Goal: Book appointment/travel/reservation

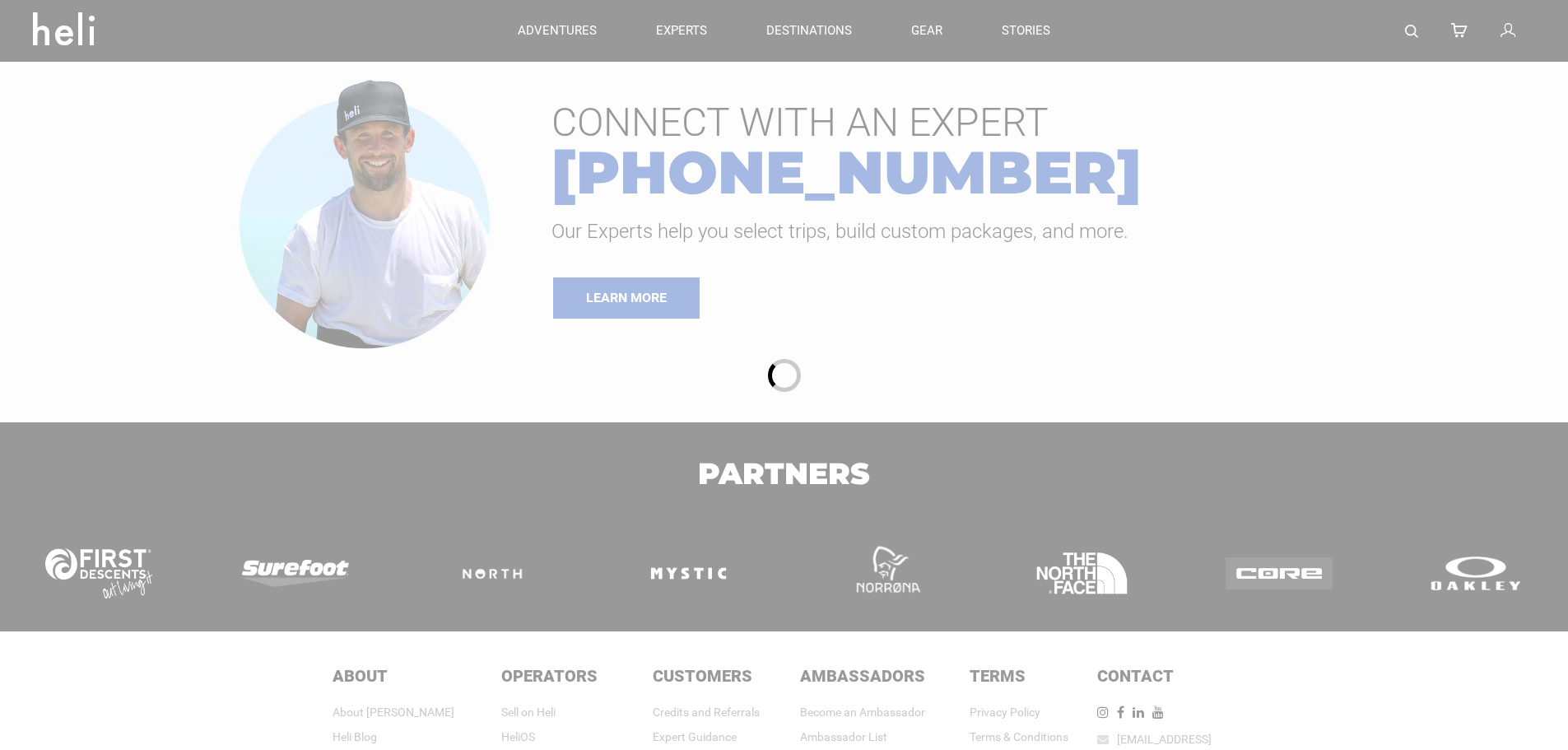
type input "Ski & Ride"
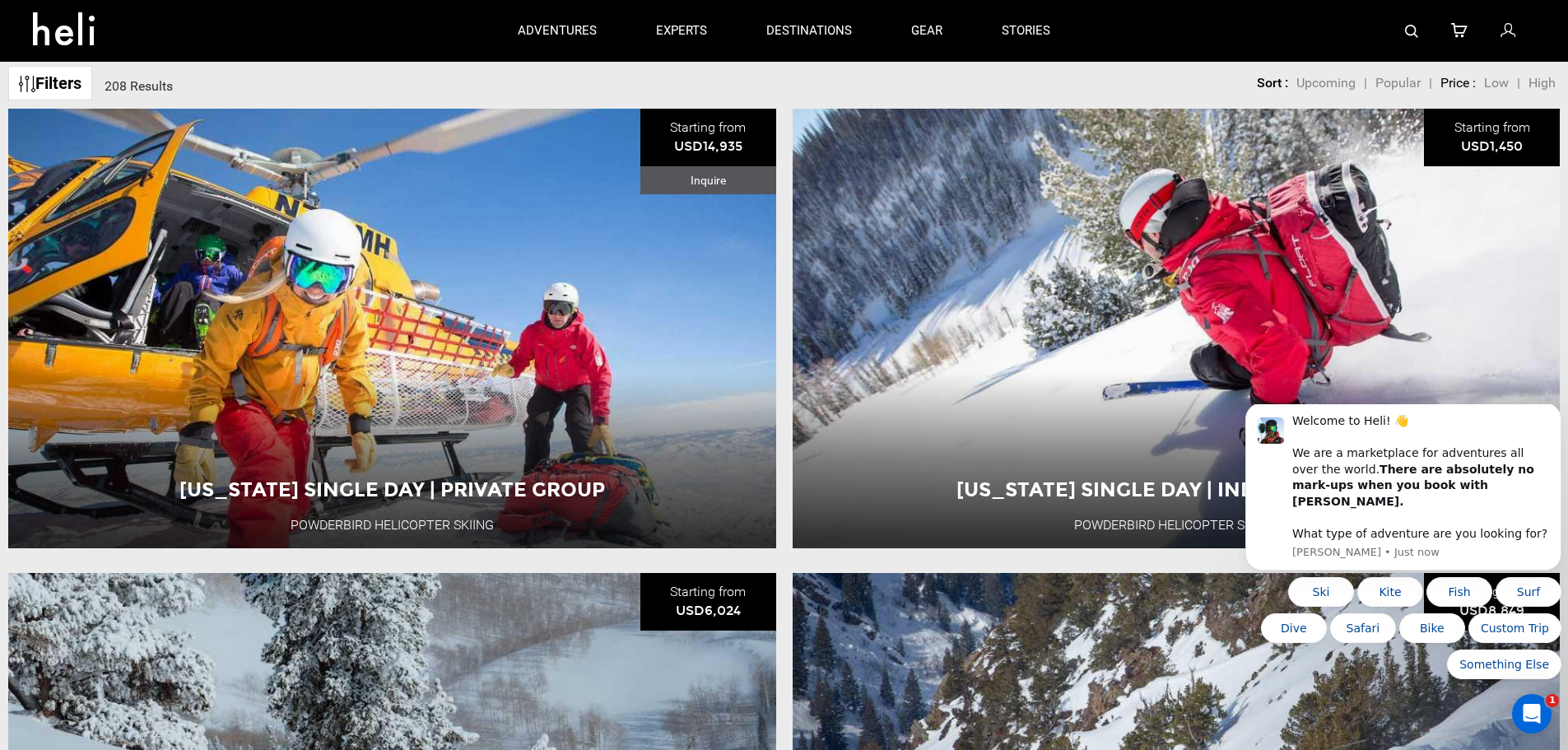
scroll to position [82, 0]
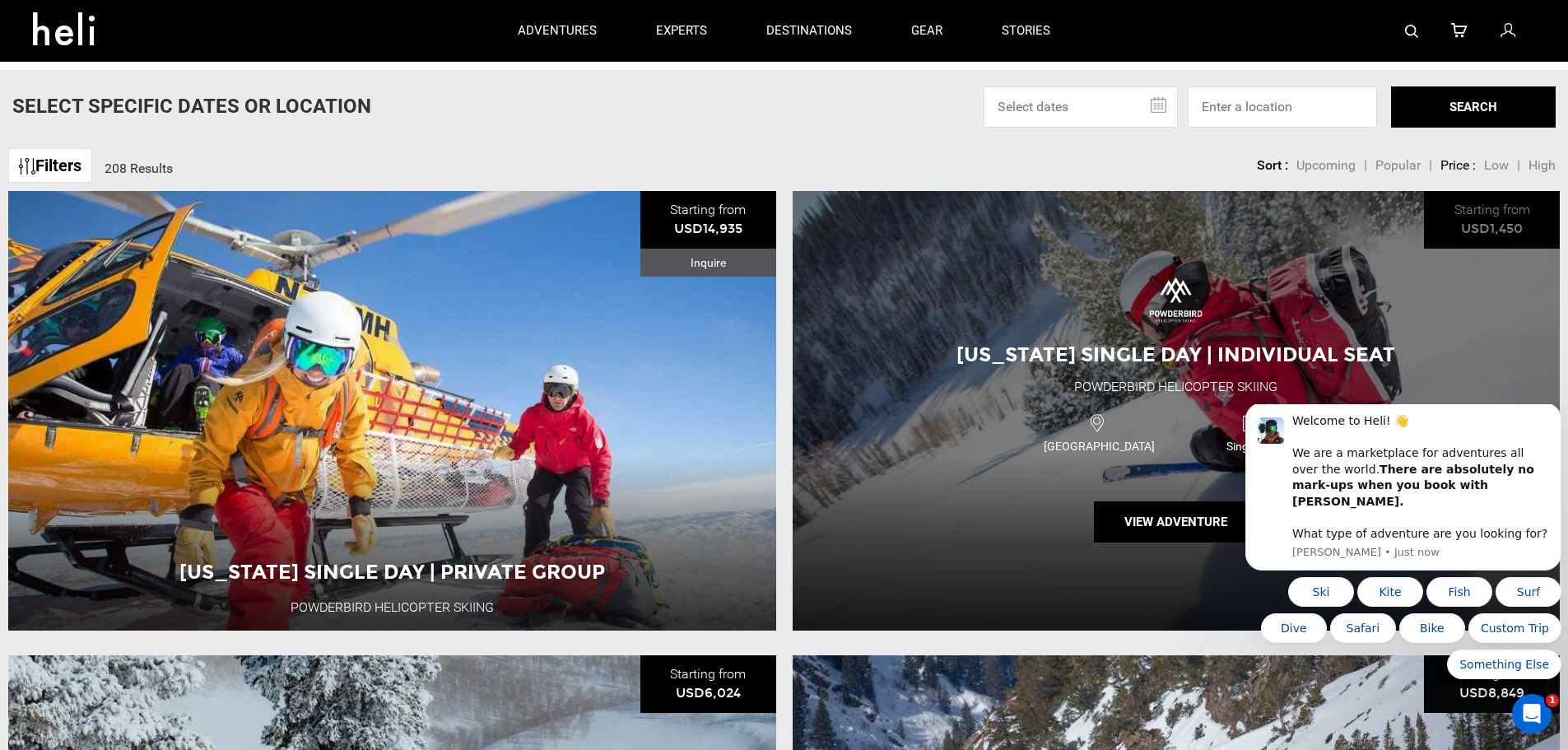
click at [961, 407] on div "USA Single Day" at bounding box center [1176, 431] width 461 height 56
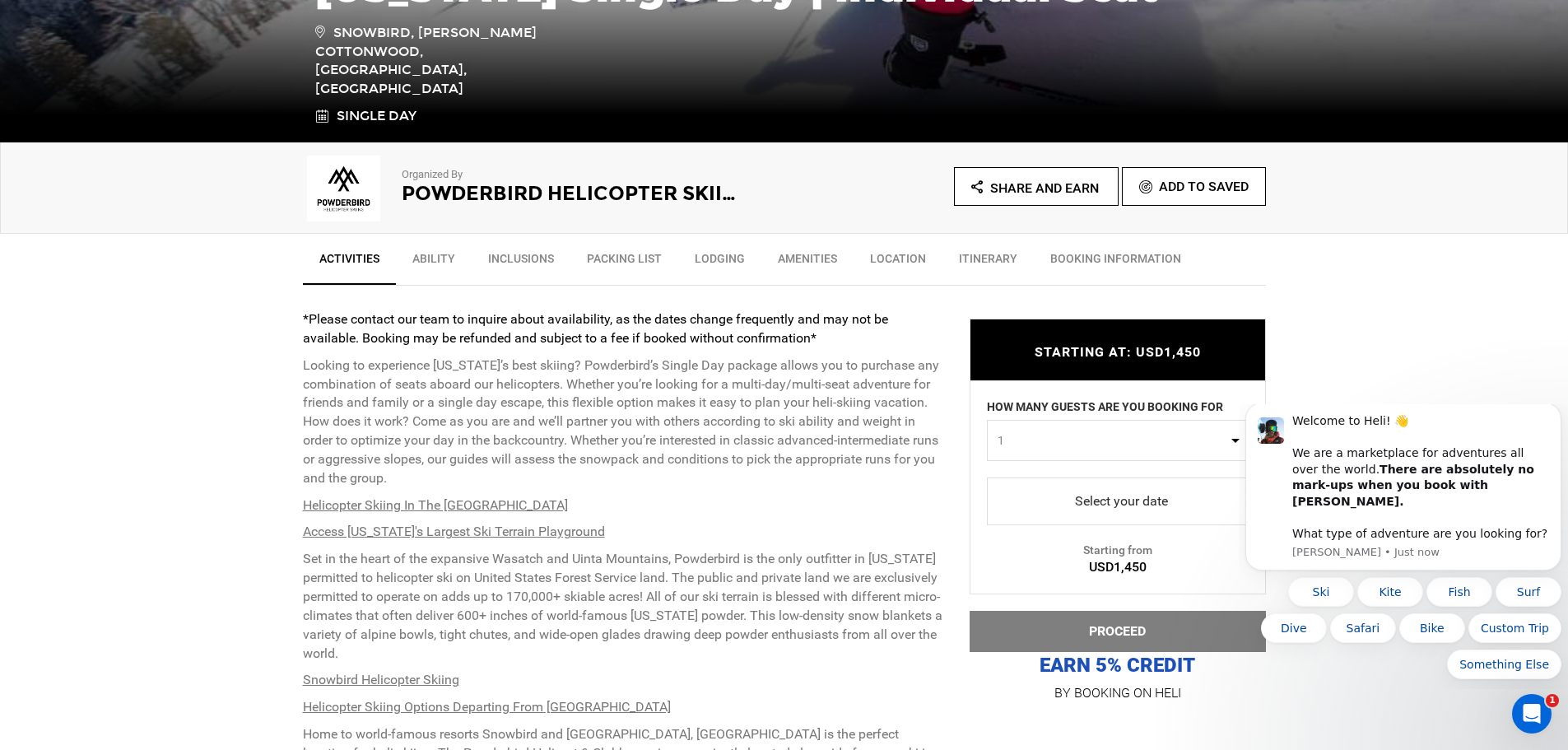
scroll to position [494, 0]
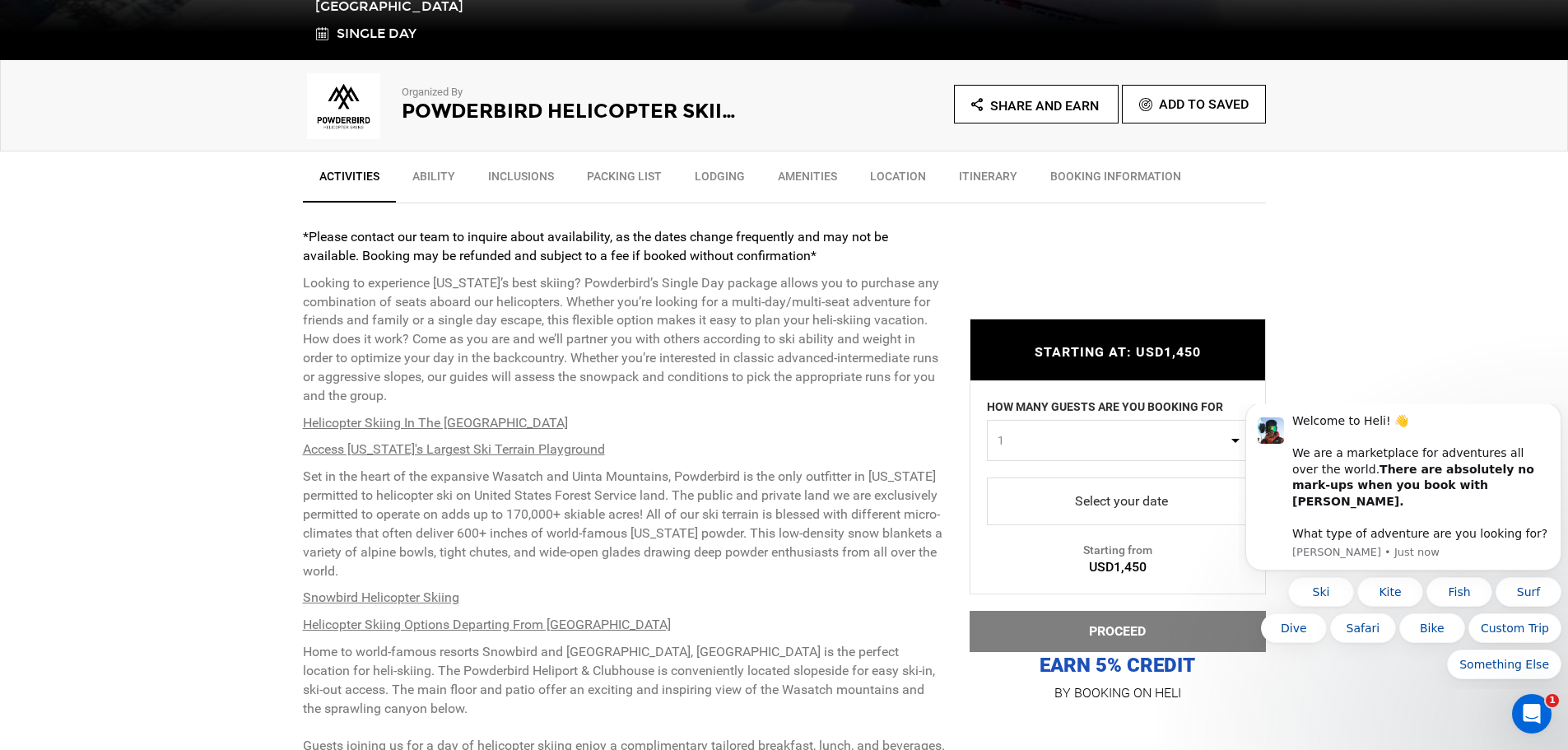
click at [1079, 446] on span "1" at bounding box center [1112, 441] width 230 height 17
click at [992, 508] on link "2" at bounding box center [1117, 510] width 260 height 30
select select "2"
click at [1109, 497] on span "select" at bounding box center [1117, 501] width 235 height 26
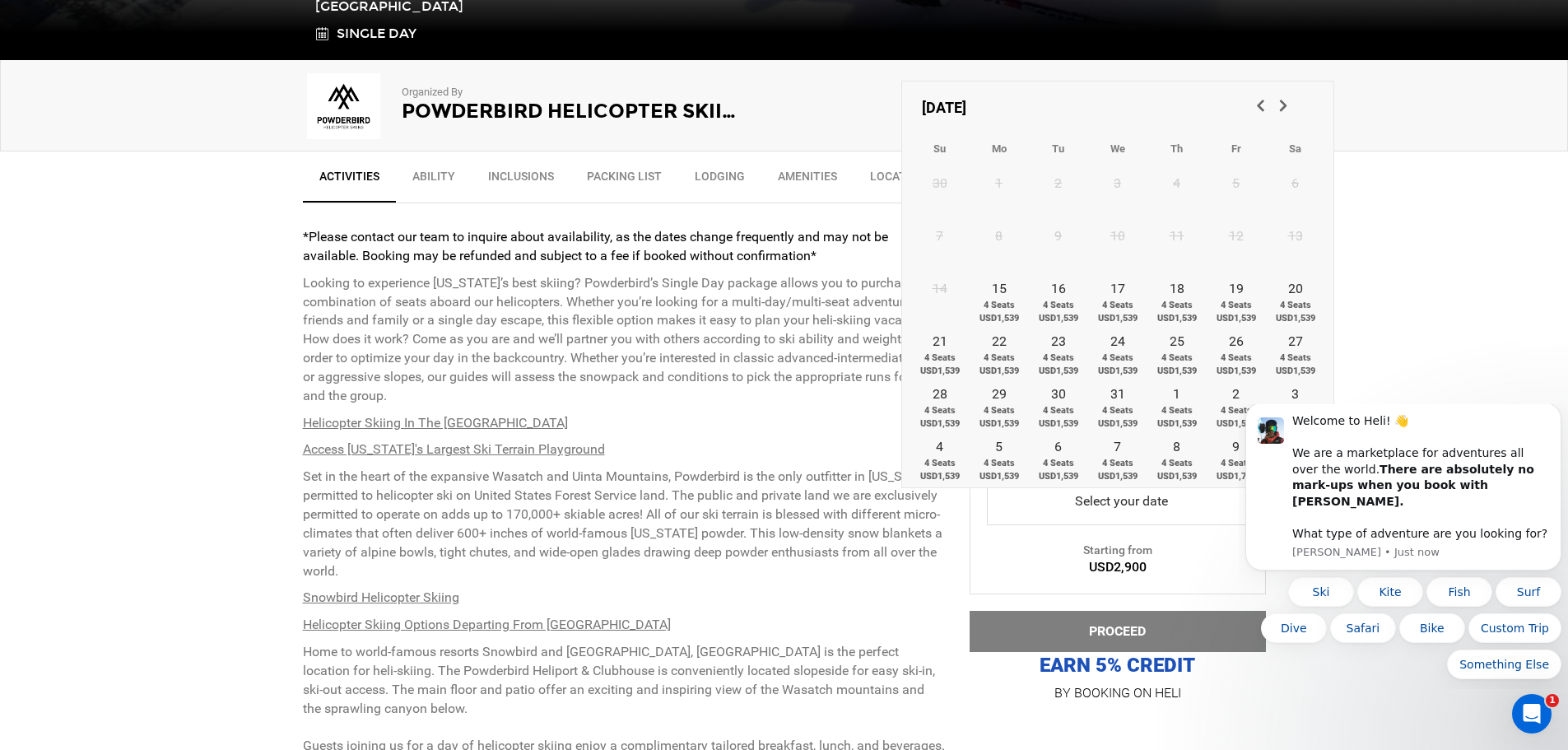
click at [1286, 106] on span "Next" at bounding box center [1282, 105] width 17 height 17
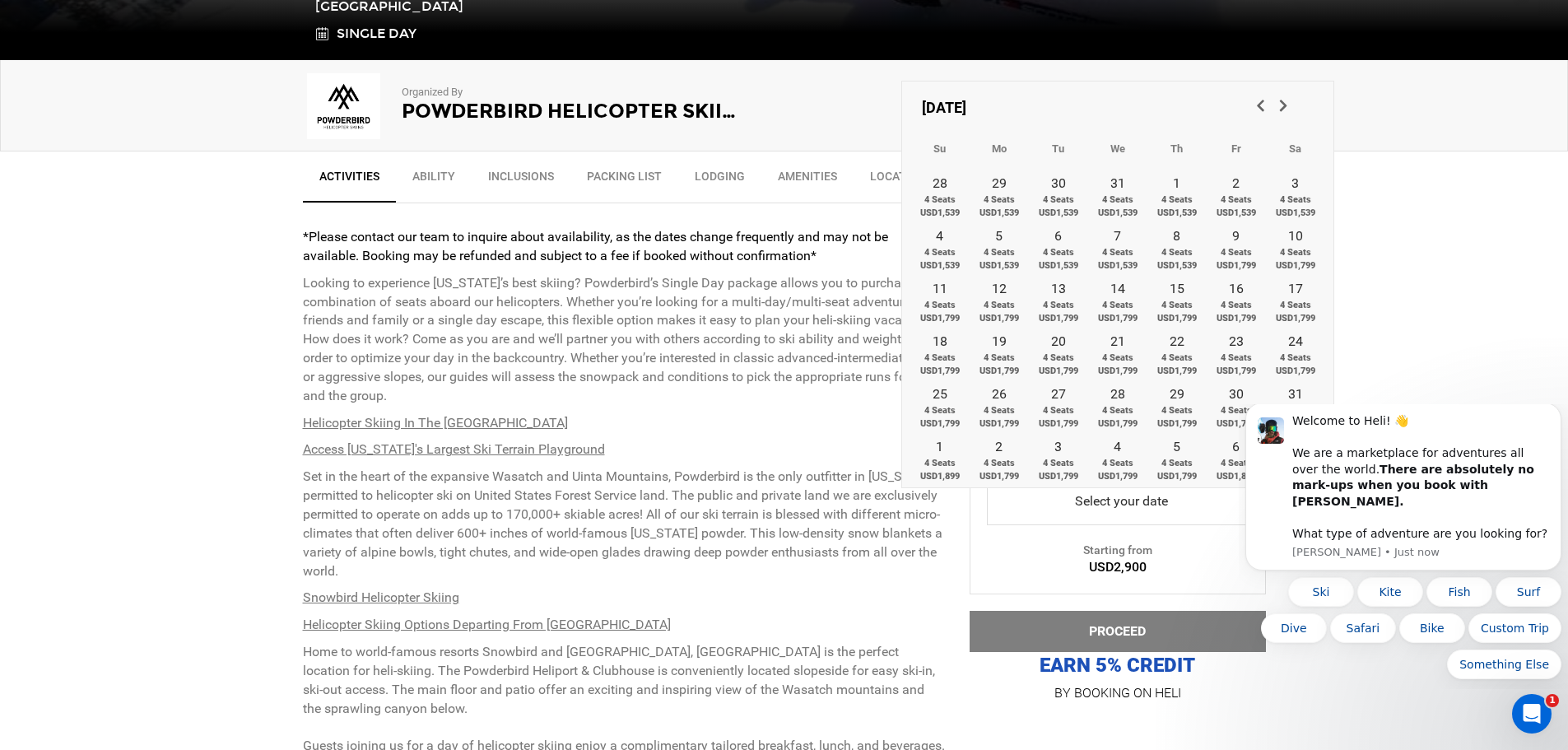
click at [1286, 106] on span "Next" at bounding box center [1282, 105] width 17 height 17
click at [1293, 294] on link "21 4 Seats USD1,899" at bounding box center [1295, 299] width 59 height 53
type input "[DATE]"
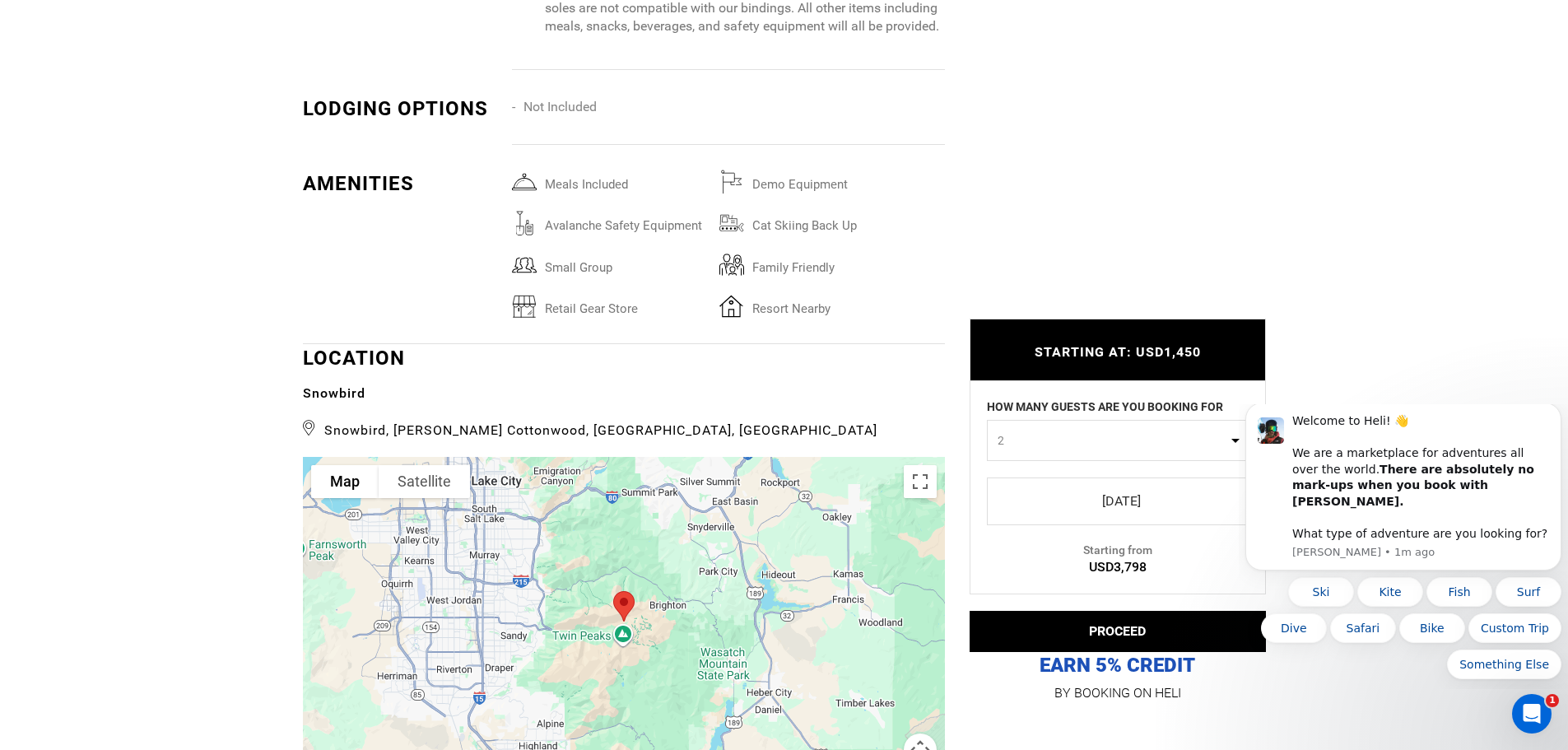
scroll to position [2881, 0]
